Goal: Transaction & Acquisition: Purchase product/service

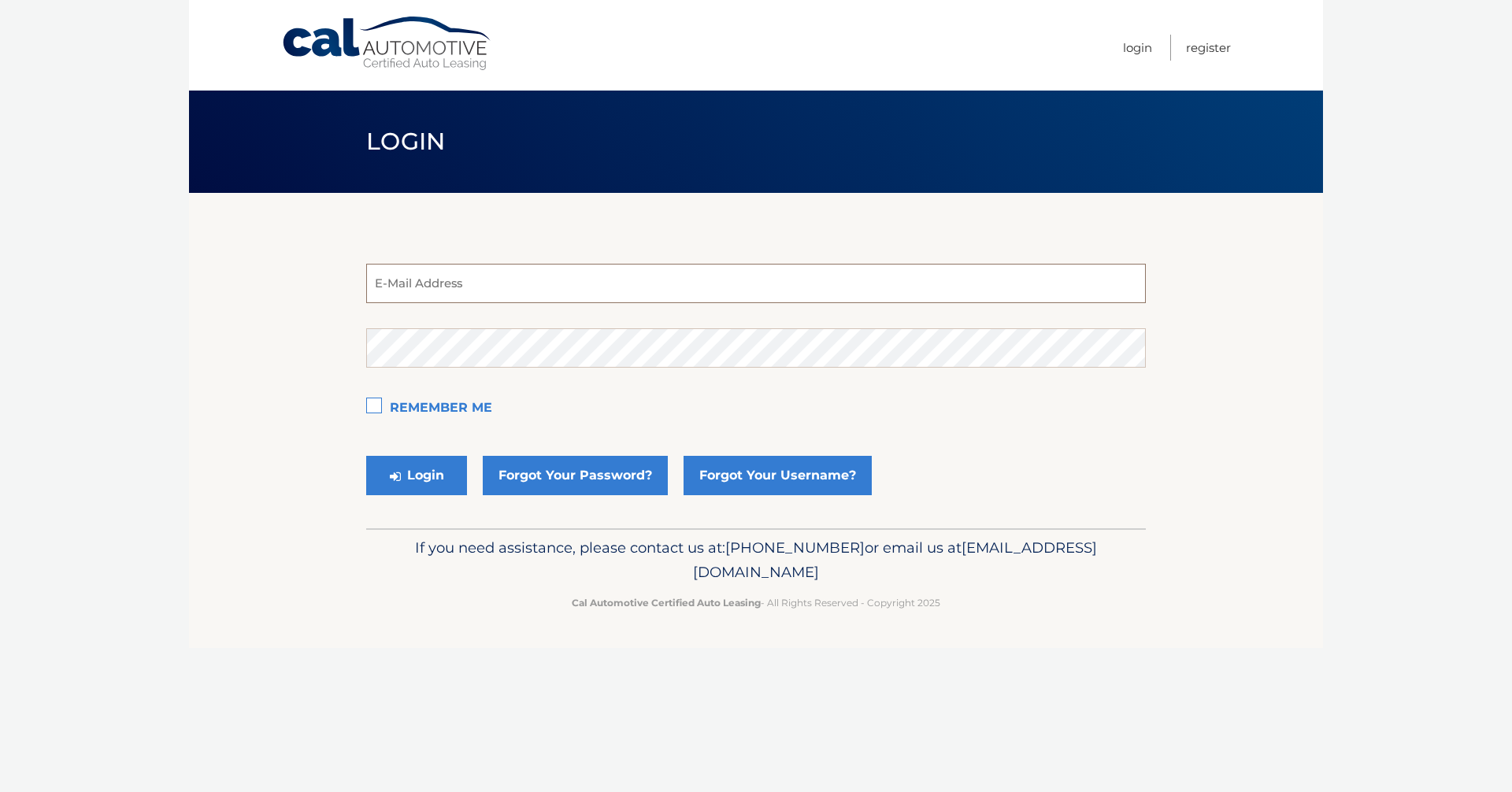
click at [497, 290] on input "email" at bounding box center [756, 283] width 780 height 40
type input "jgvpepe@hotmail.com"
click at [407, 467] on button "Login" at bounding box center [417, 476] width 101 height 40
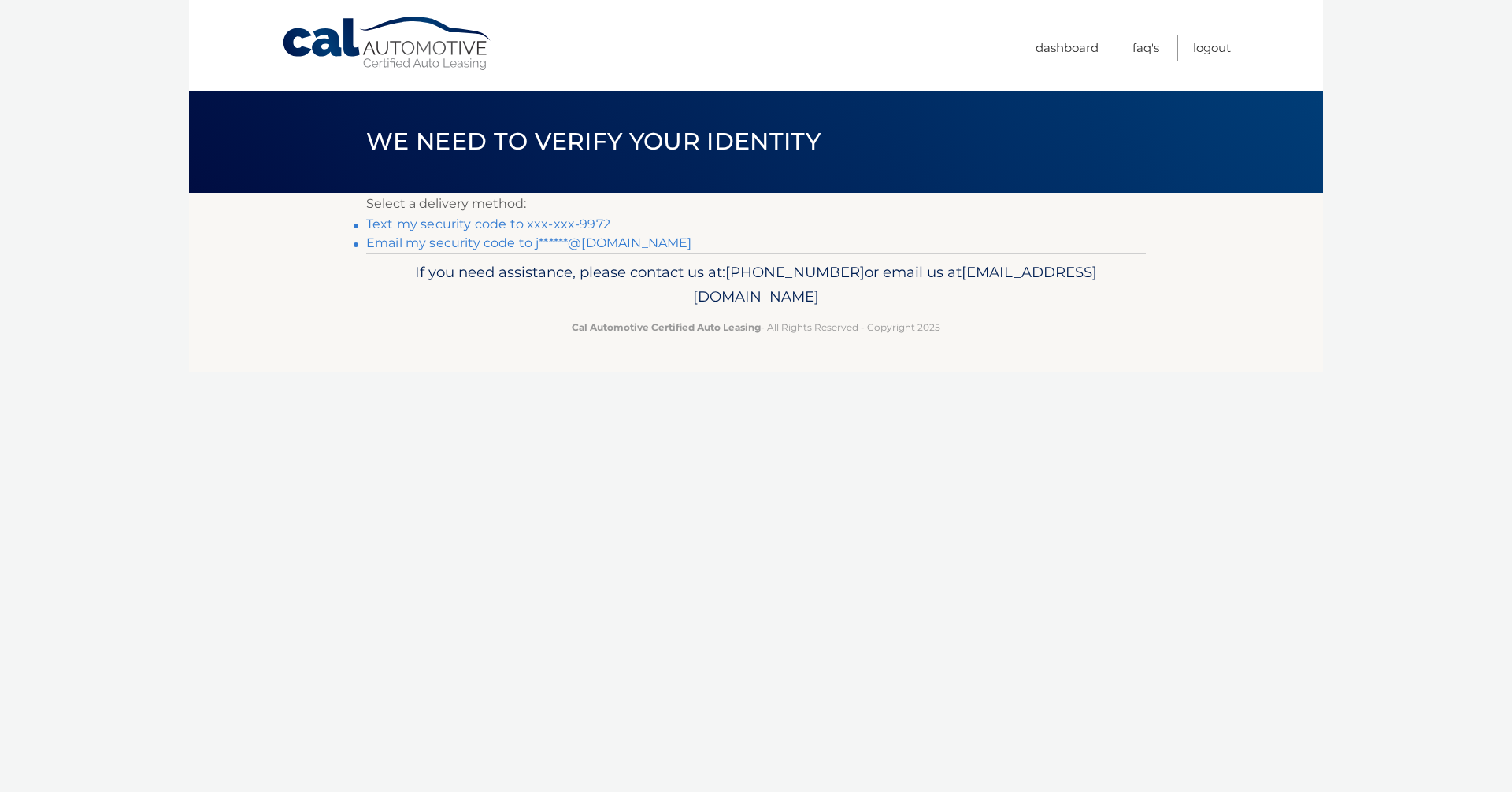
click at [482, 225] on link "Text my security code to xxx-xxx-9972" at bounding box center [488, 224] width 244 height 15
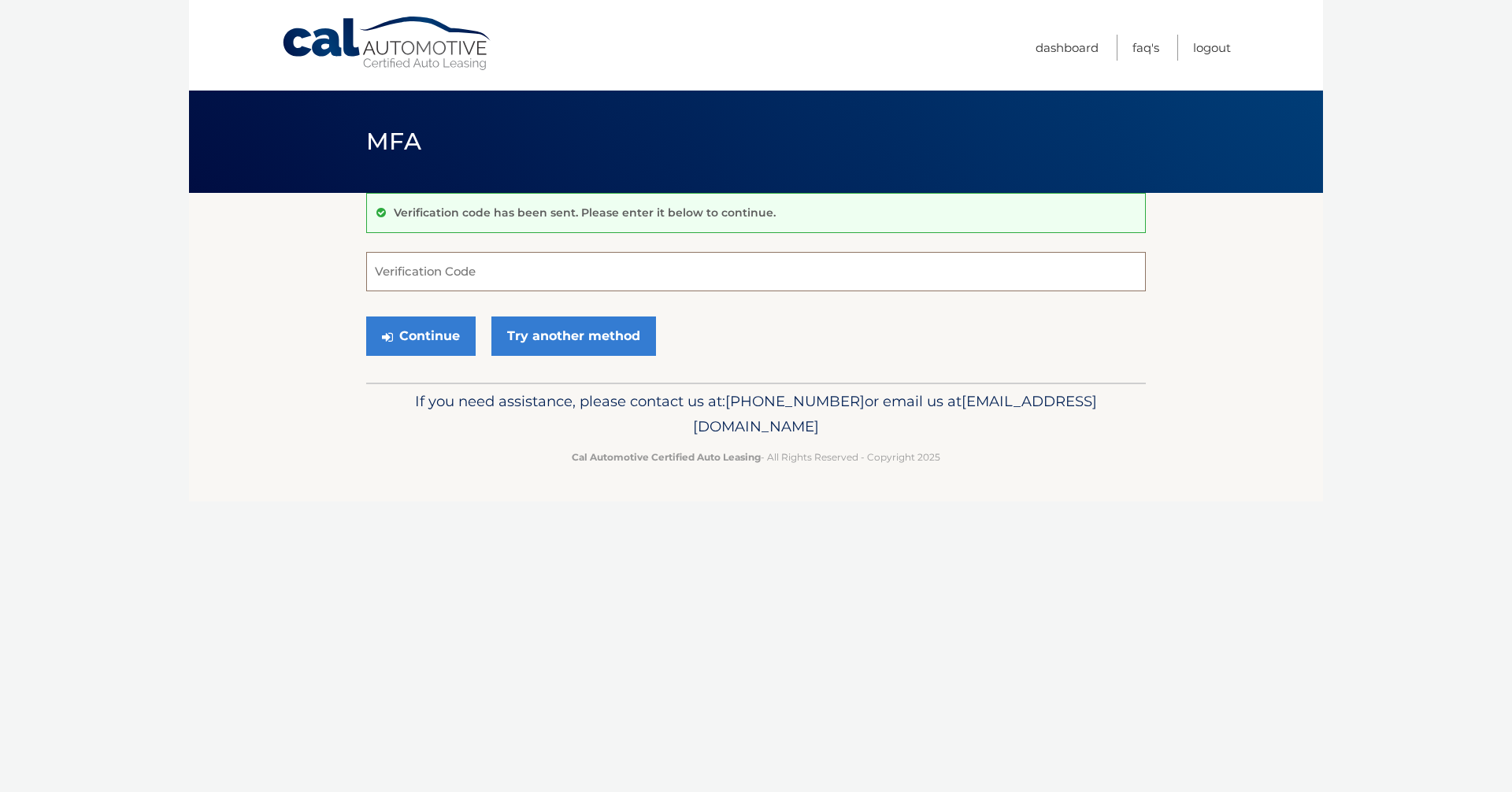
click at [462, 264] on input "Verification Code" at bounding box center [756, 271] width 780 height 40
type input "858187"
click at [398, 338] on button "Continue" at bounding box center [421, 336] width 109 height 40
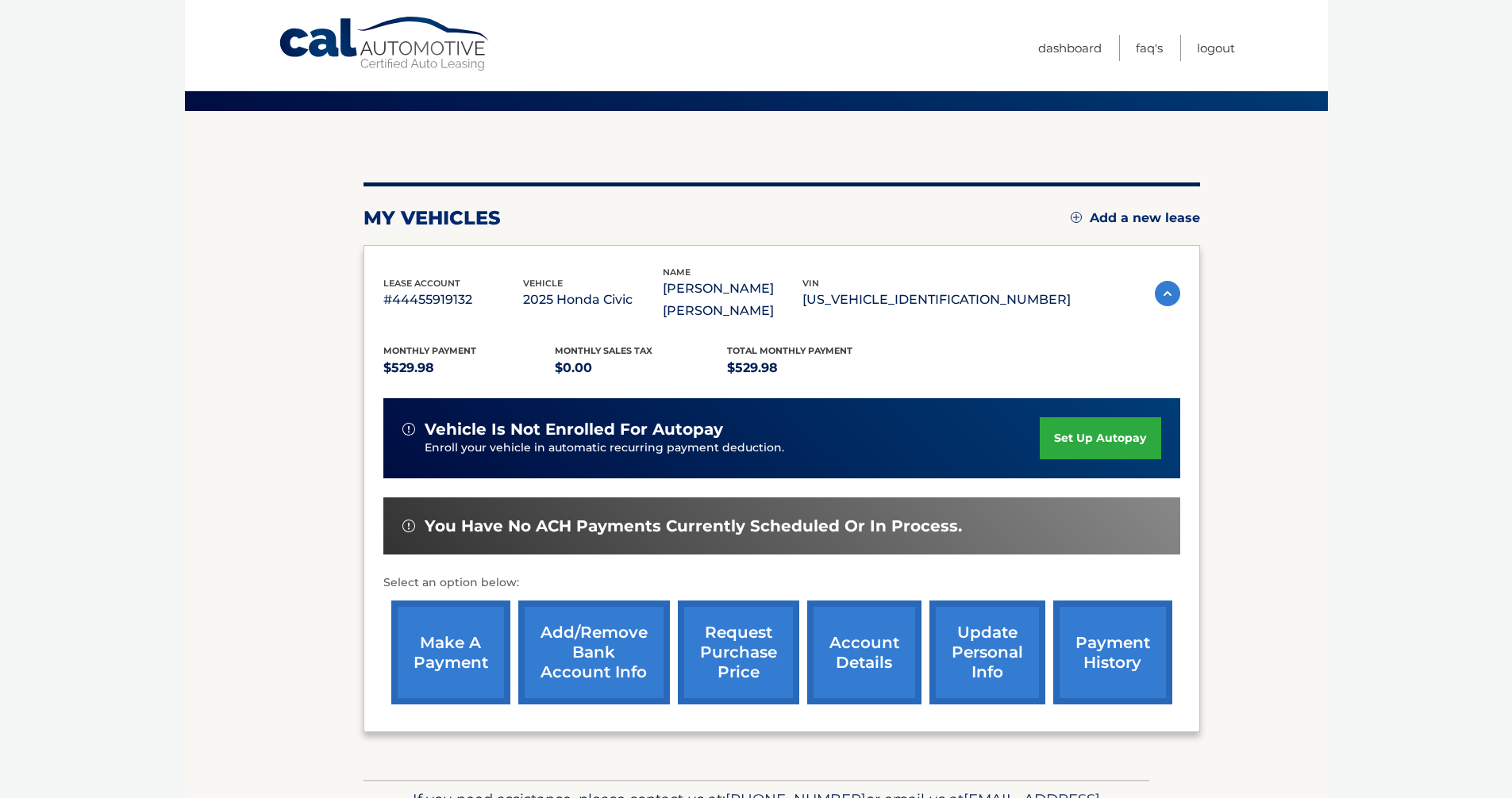
scroll to position [159, 0]
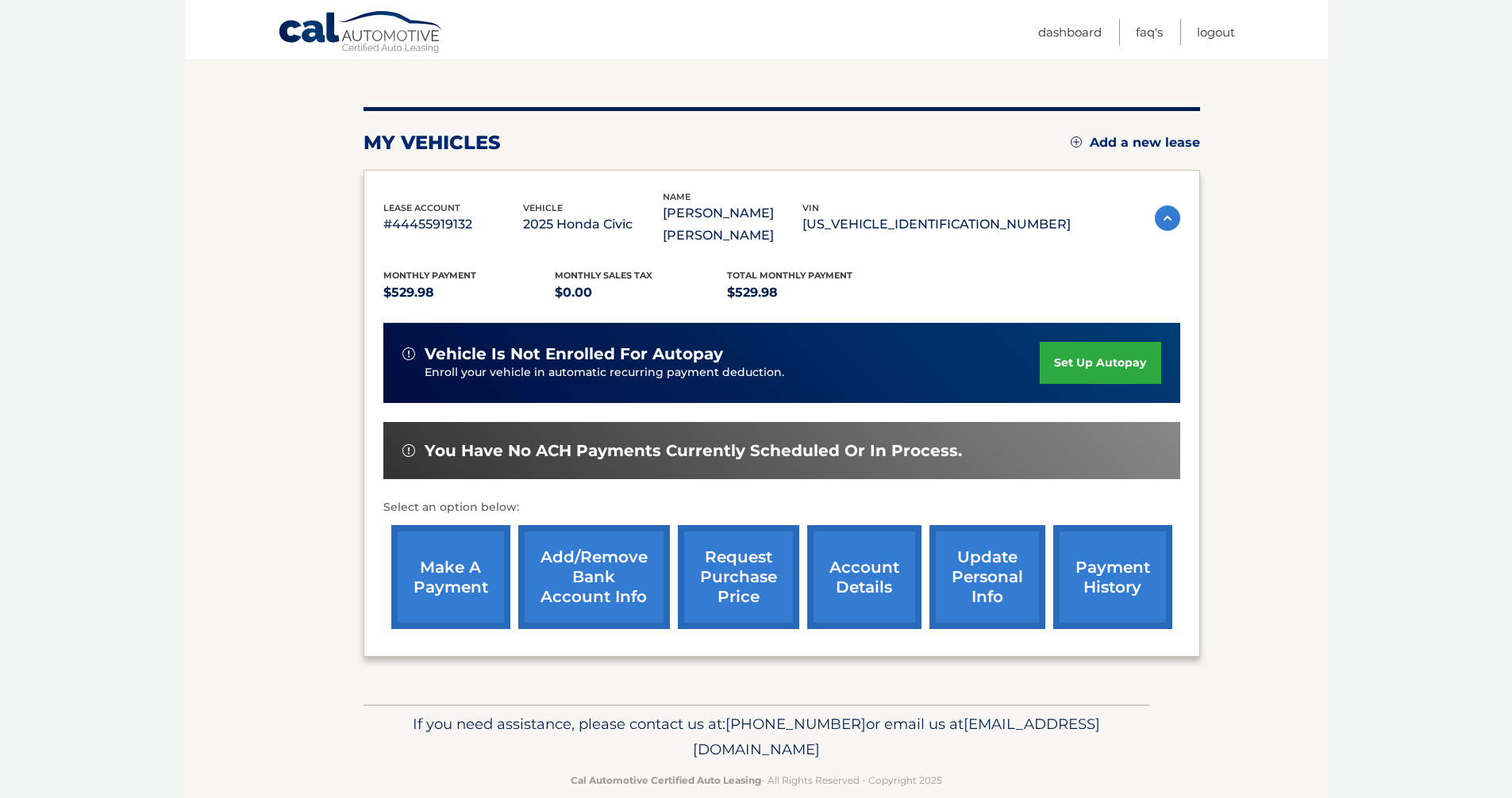
click at [475, 533] on link "make a payment" at bounding box center [451, 577] width 119 height 104
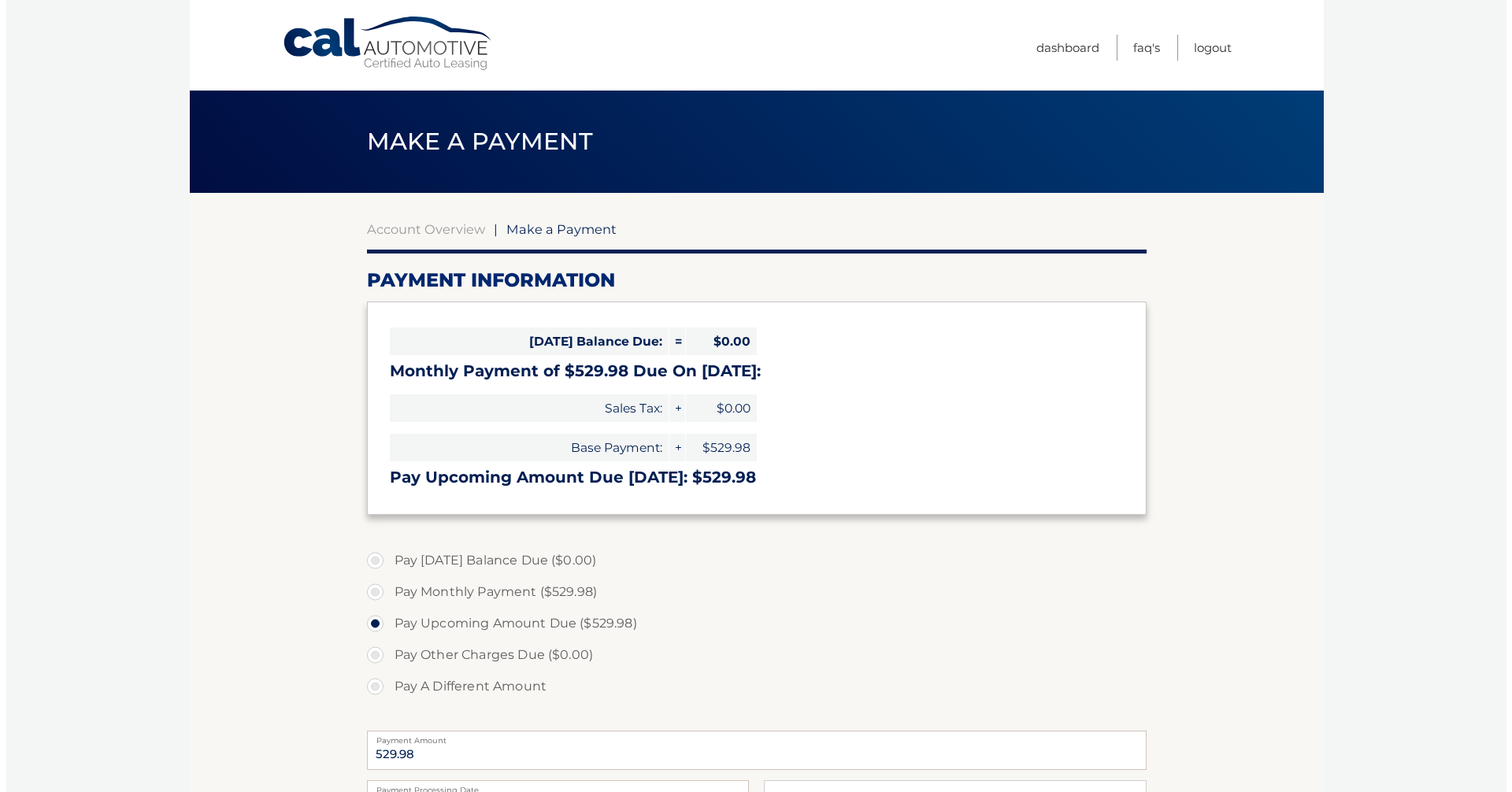
scroll to position [237, 0]
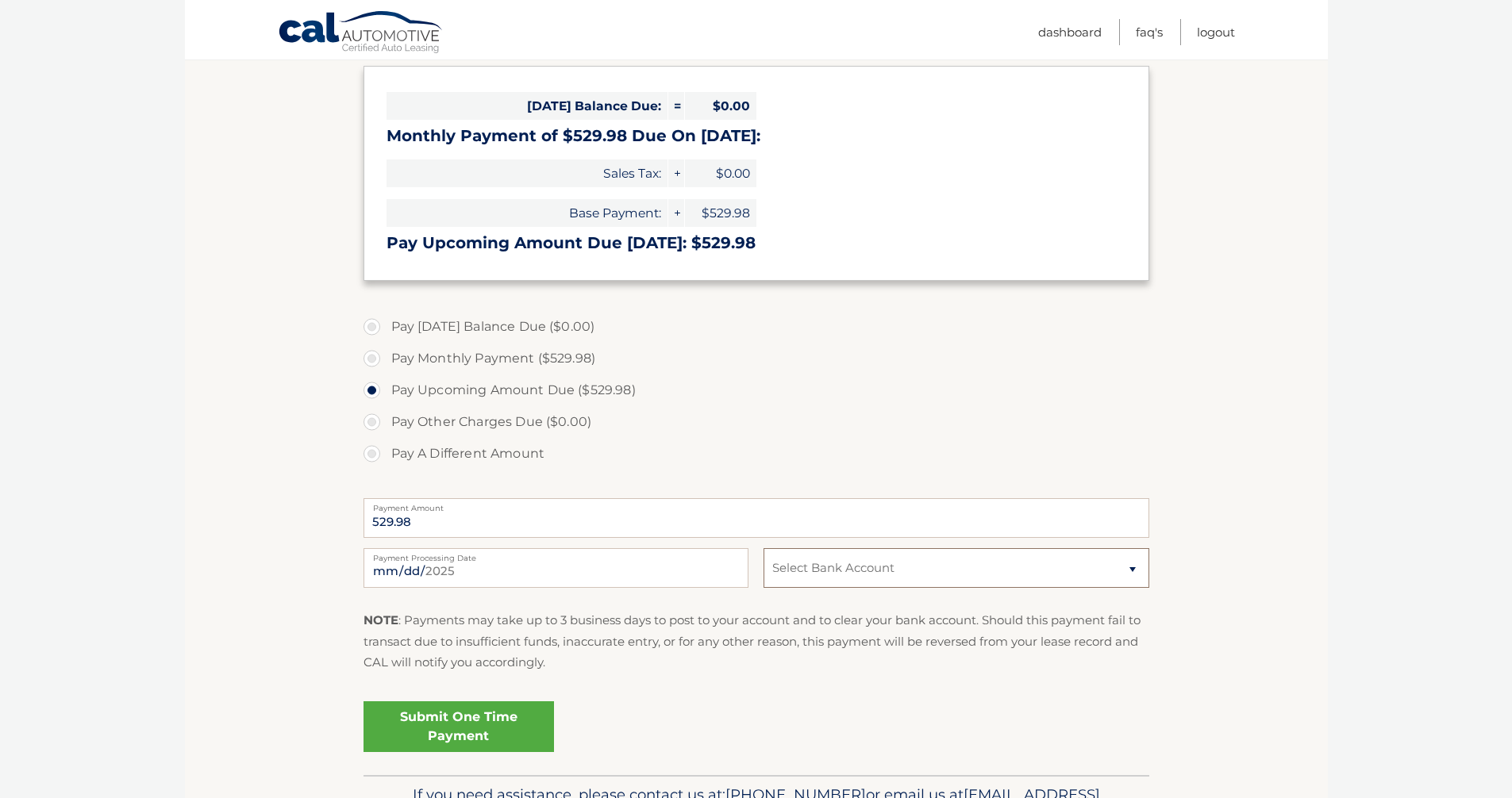
click at [1134, 568] on select "Select Bank Account Checking BANK OF AMERICA N.A. *****4023 Checking TD BANK, N…" at bounding box center [956, 567] width 385 height 40
select select "ZWM4NTJhYjItMTM4Mi00MDYwLTg2MmUtMzY1YWJjYTJmYTQ3"
click at [764, 548] on select "Select Bank Account Checking BANK OF AMERICA N.A. *****4023 Checking TD BANK, N…" at bounding box center [956, 567] width 385 height 40
click at [457, 717] on link "Submit One Time Payment" at bounding box center [458, 727] width 190 height 51
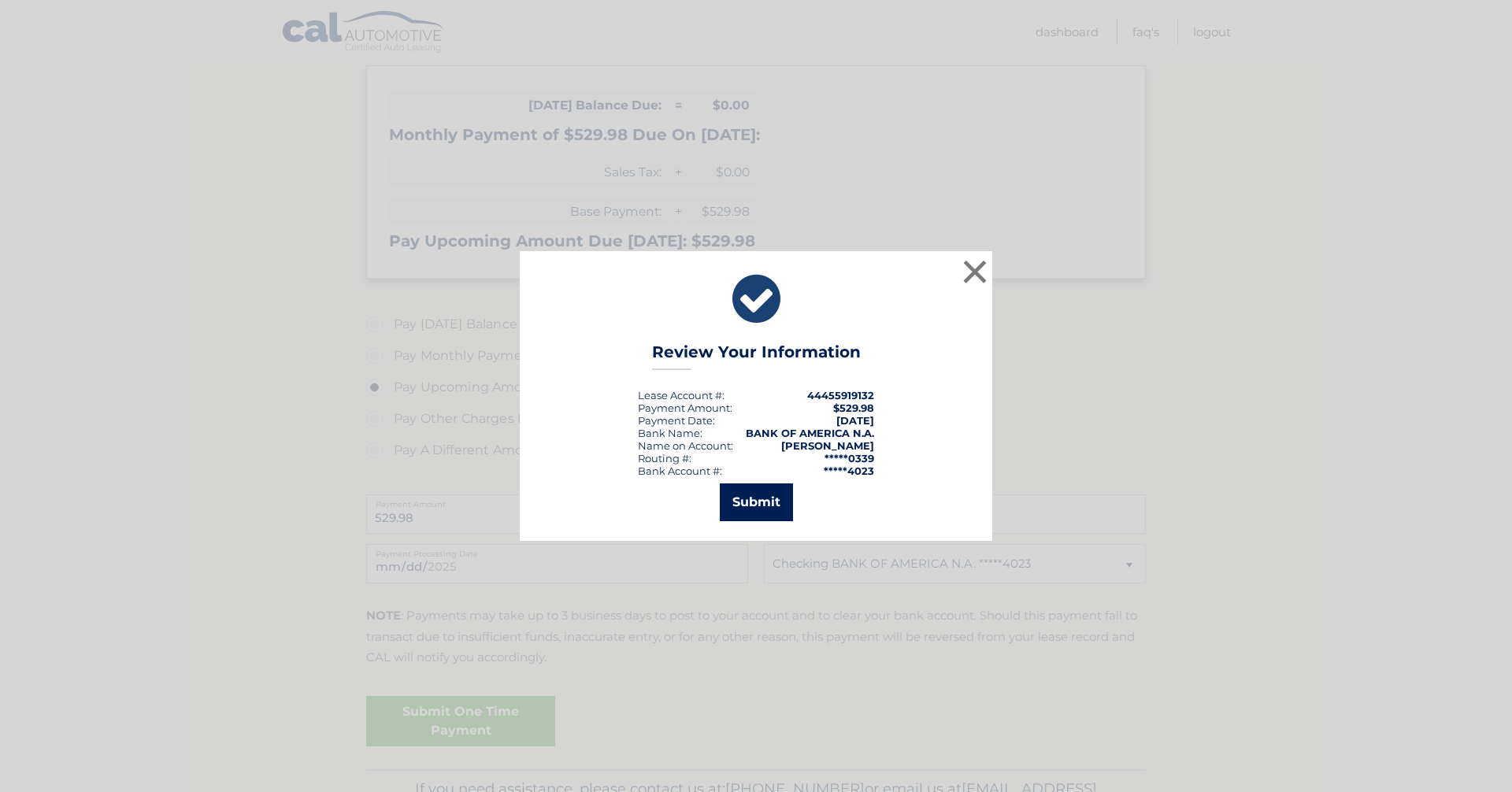
click at [768, 508] on button "Submit" at bounding box center [756, 502] width 73 height 38
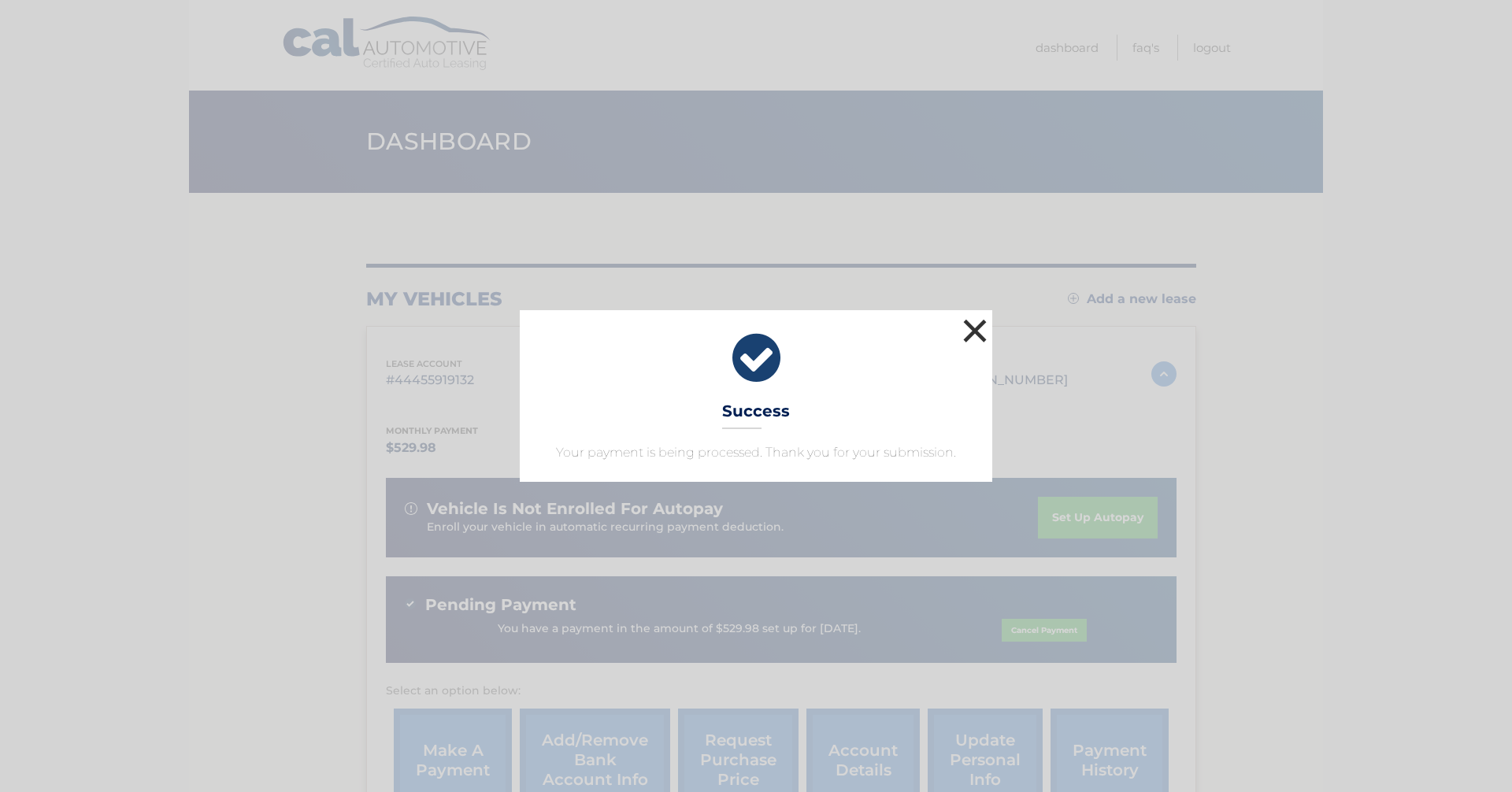
click at [982, 333] on button "×" at bounding box center [974, 330] width 31 height 31
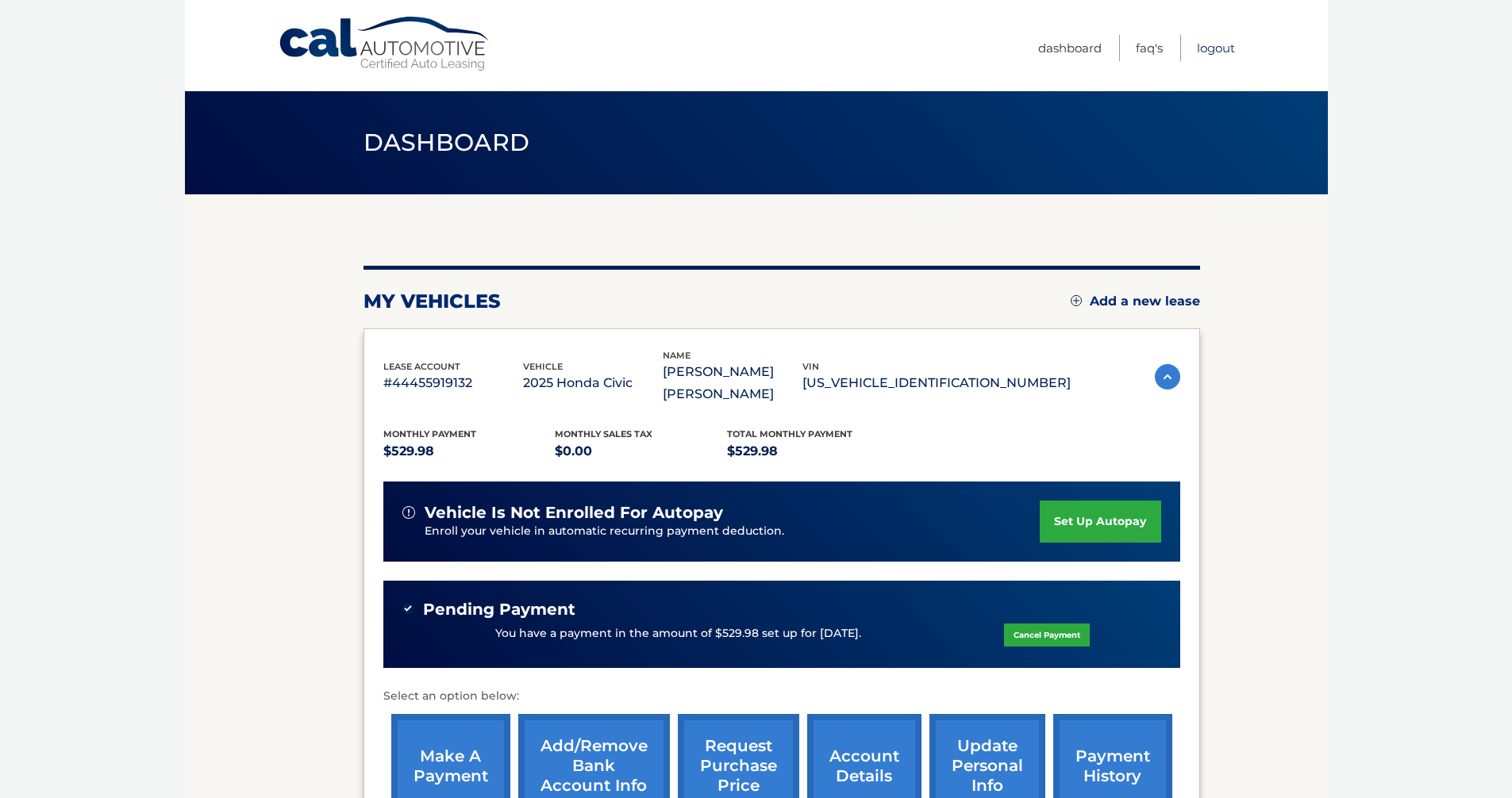
click at [1213, 49] on link "Logout" at bounding box center [1215, 47] width 38 height 26
